Goal: Information Seeking & Learning: Learn about a topic

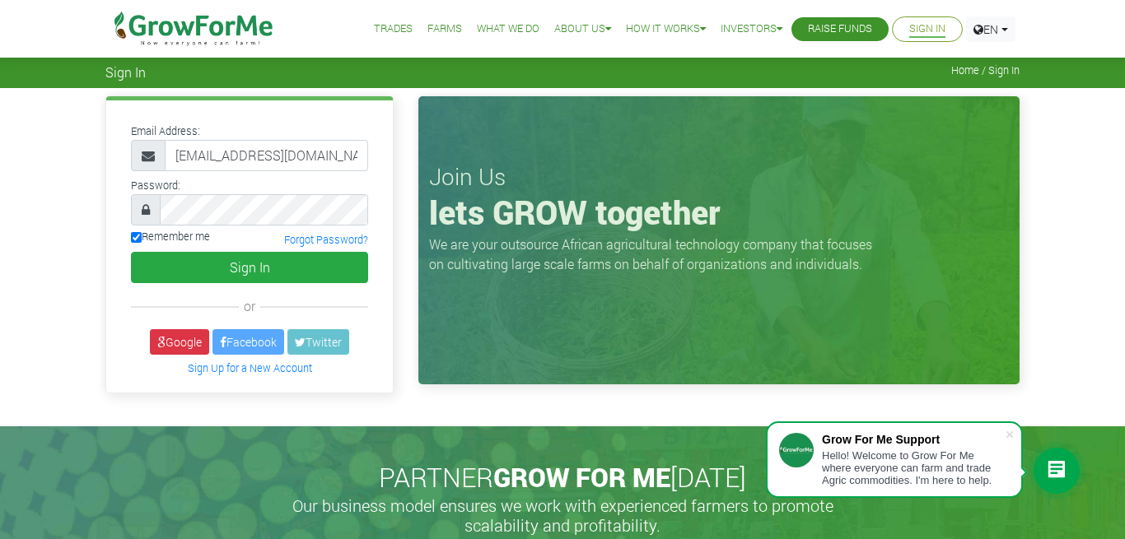
click at [437, 29] on link "Farms" at bounding box center [444, 29] width 35 height 17
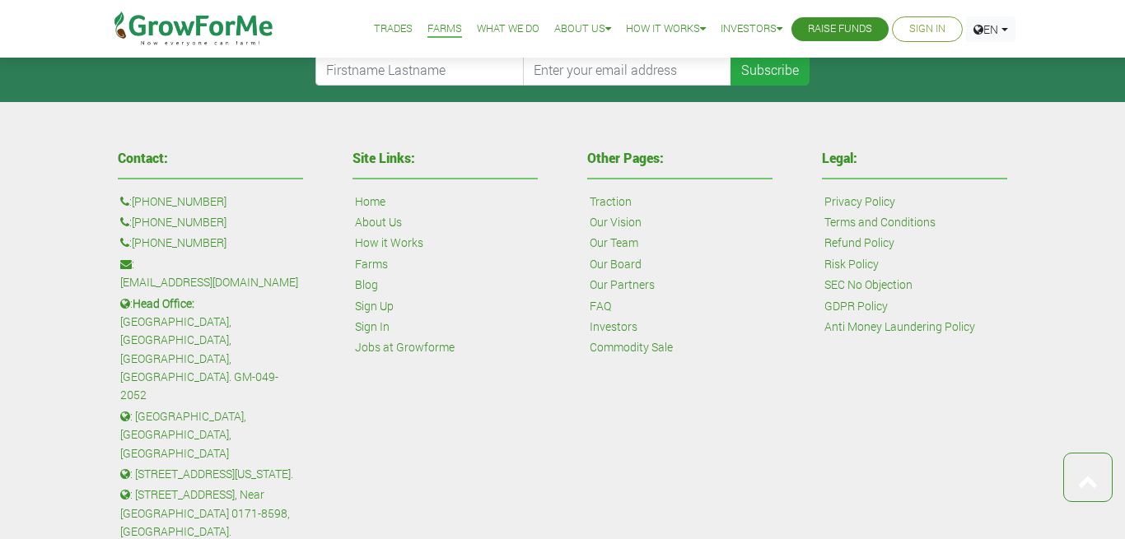
scroll to position [2481, 0]
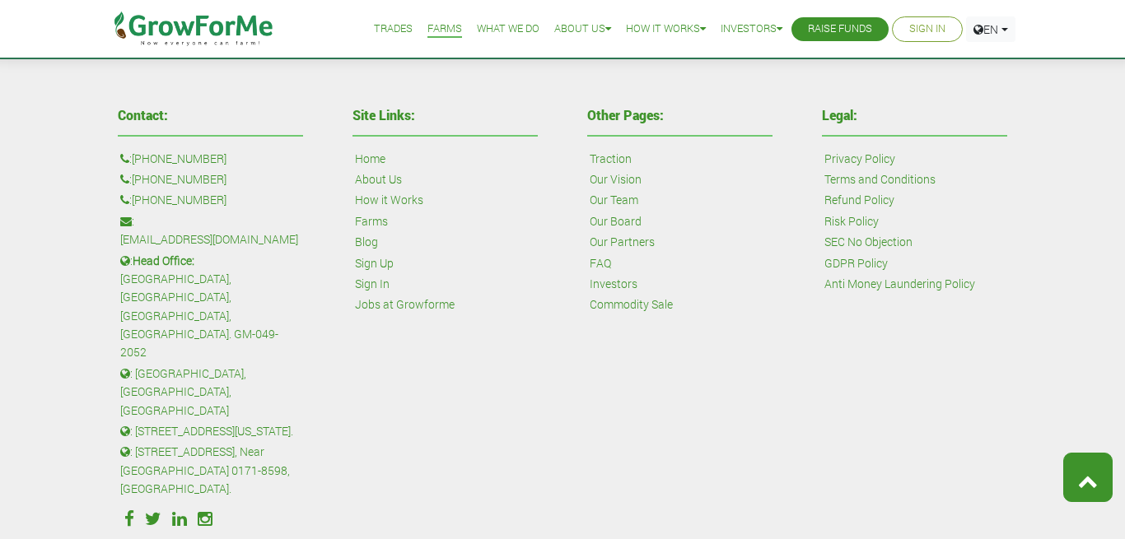
click at [1086, 480] on icon at bounding box center [1088, 481] width 20 height 20
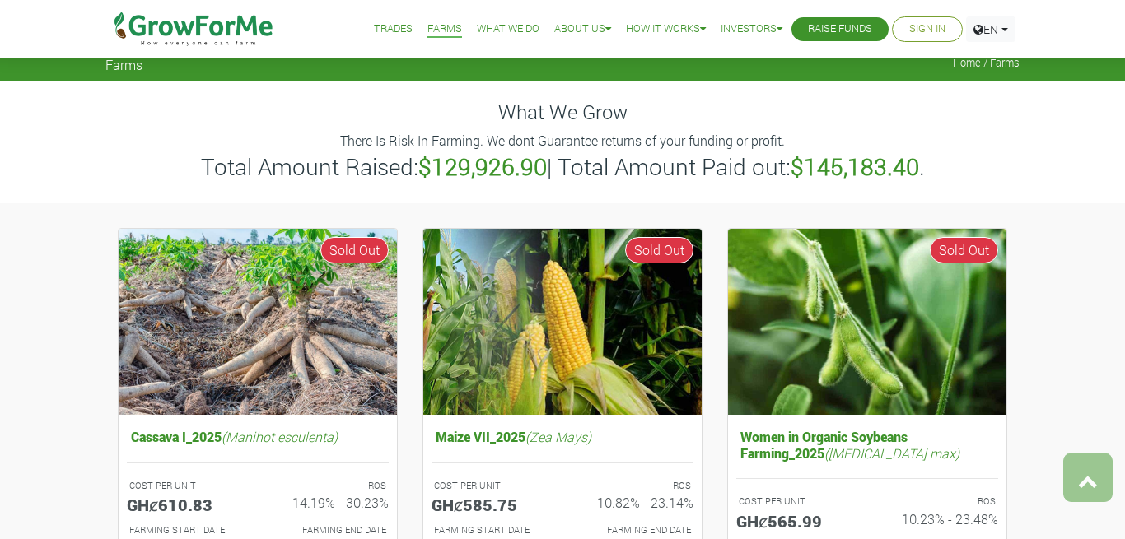
scroll to position [0, 0]
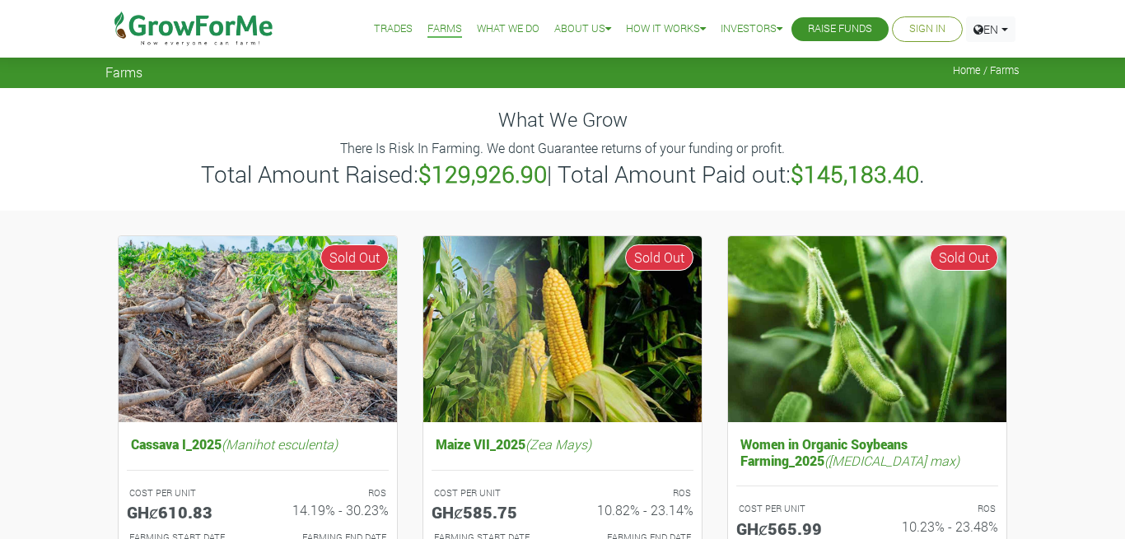
click at [1004, 30] on link "EN" at bounding box center [990, 29] width 49 height 26
click at [889, 113] on h4 "What We Grow" at bounding box center [562, 120] width 914 height 24
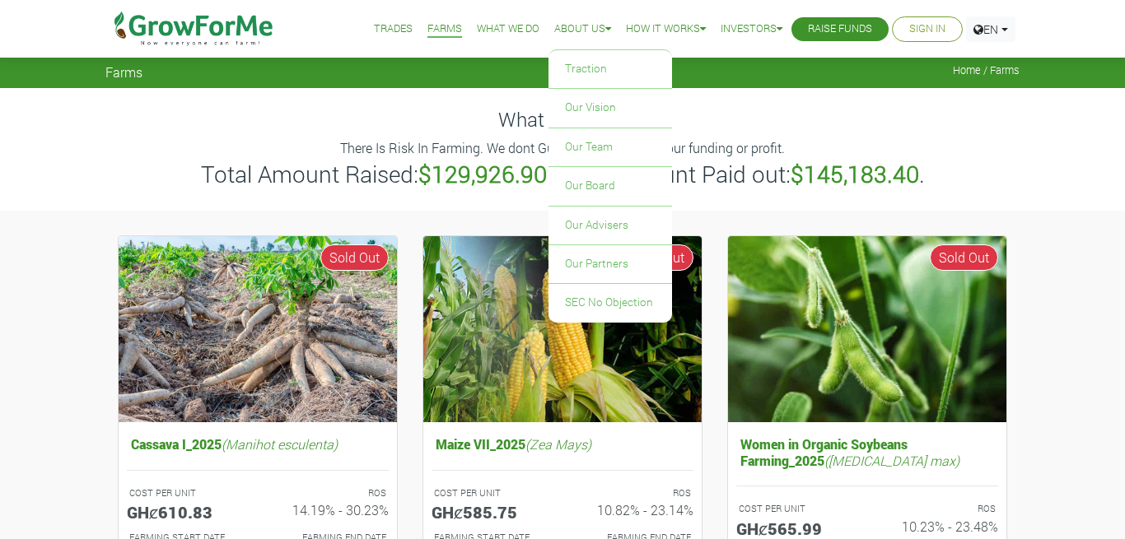
click at [576, 29] on link "About Us" at bounding box center [582, 29] width 57 height 17
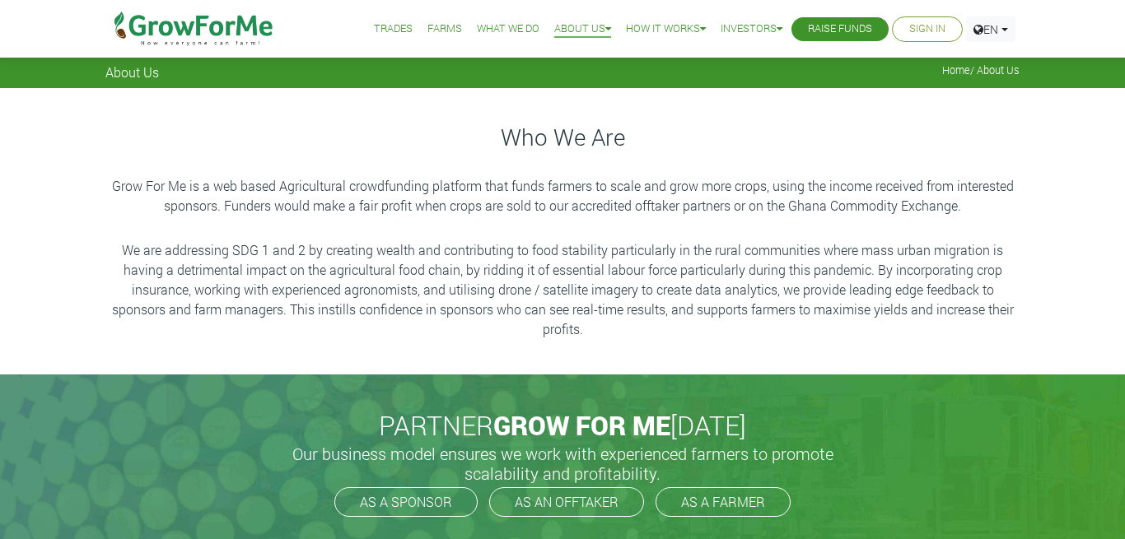
click at [0, 0] on link "Our Team" at bounding box center [0, 0] width 0 height 0
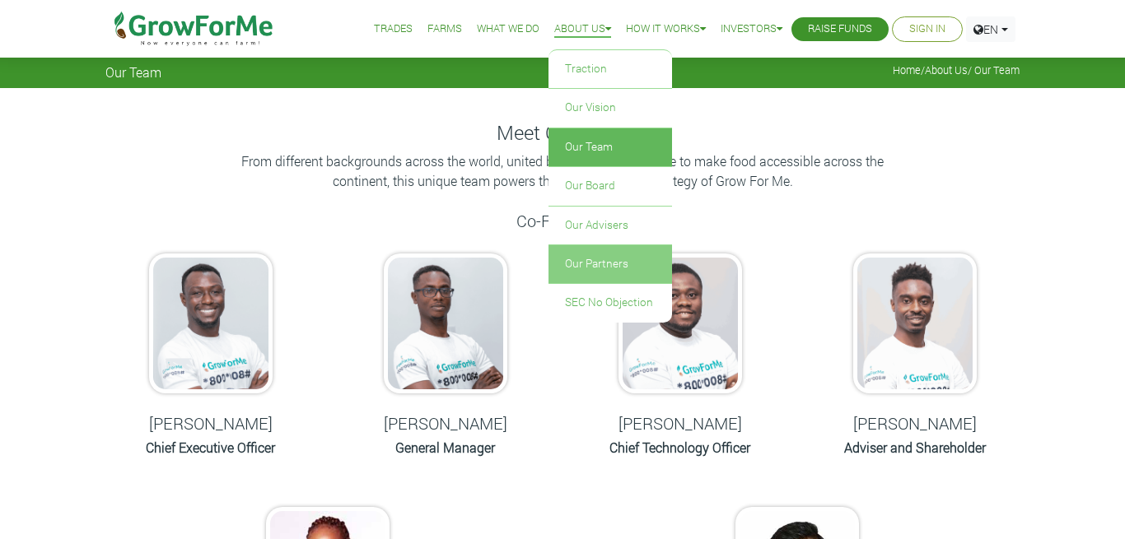
click at [614, 273] on link "Our Partners" at bounding box center [610, 264] width 124 height 38
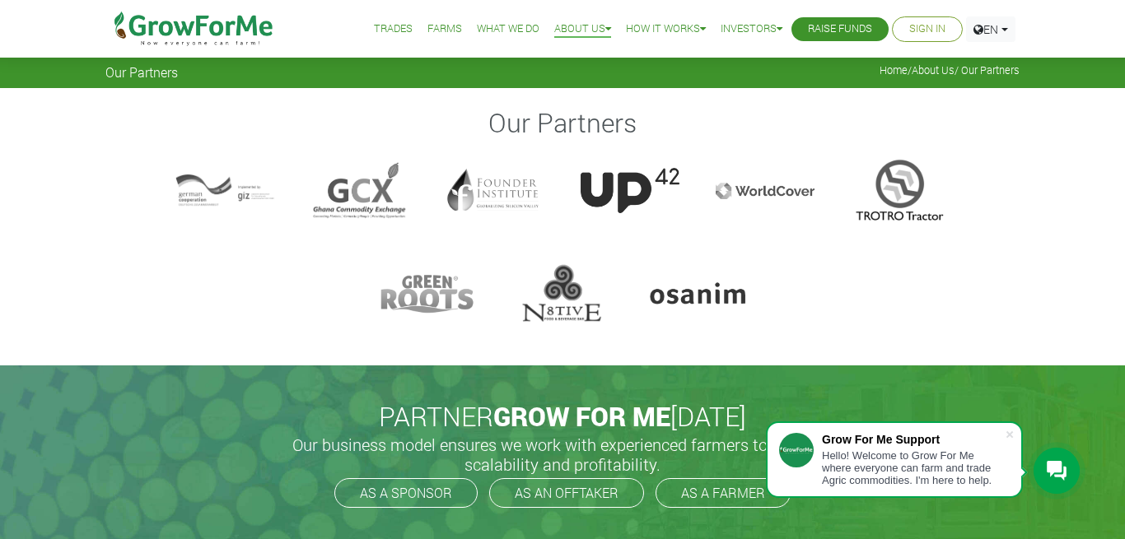
click at [1055, 468] on icon at bounding box center [1057, 471] width 20 height 20
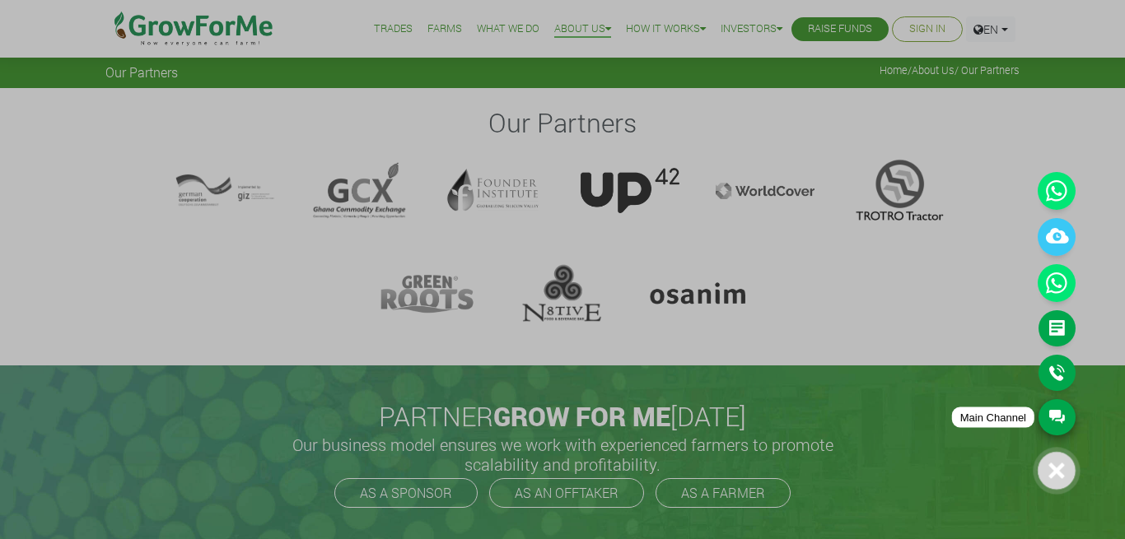
click at [1049, 410] on link "Main Channel" at bounding box center [1056, 417] width 37 height 36
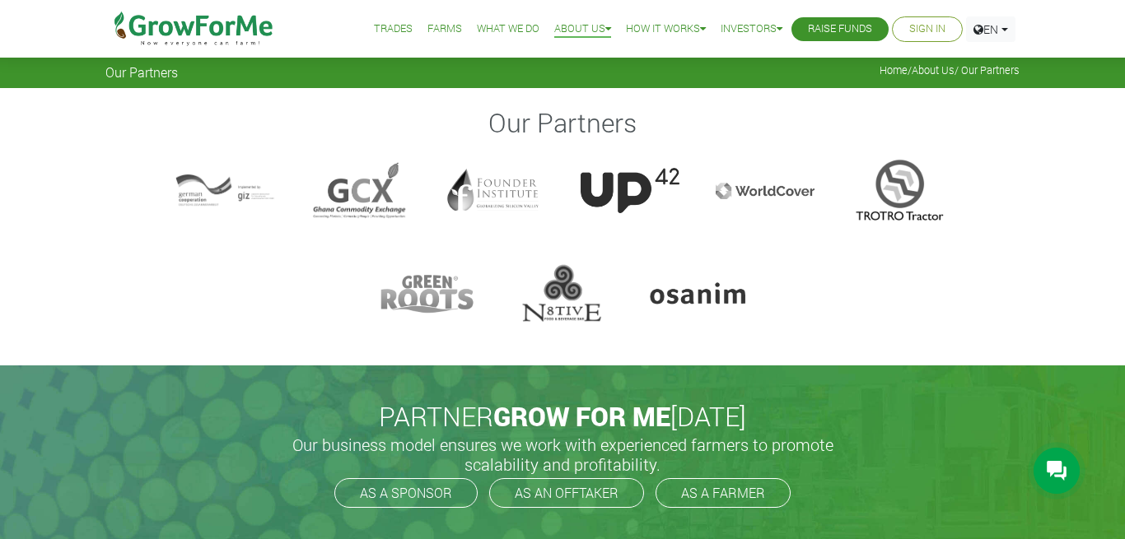
click at [250, 37] on img at bounding box center [194, 29] width 169 height 58
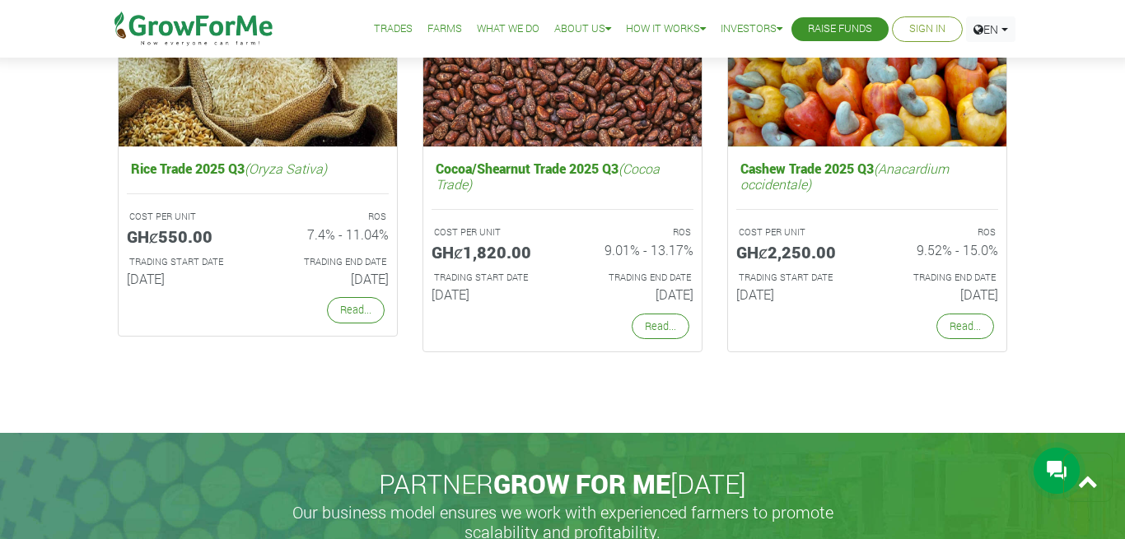
scroll to position [3939, 0]
